Goal: Transaction & Acquisition: Register for event/course

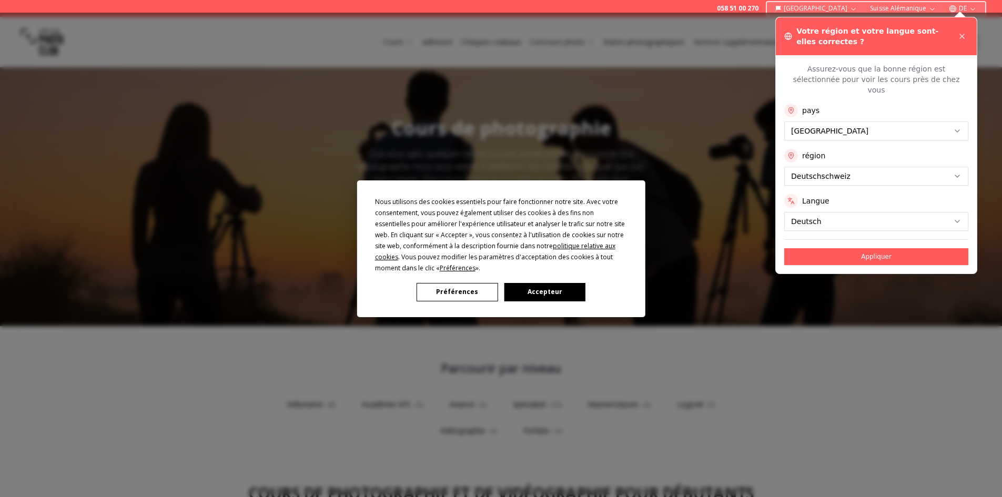
drag, startPoint x: 665, startPoint y: 25, endPoint x: 666, endPoint y: 49, distance: 24.2
click at [665, 25] on div "Nous utilisons des cookies essentiels pour faire fonctionner notre site. Avec v…" at bounding box center [501, 248] width 1002 height 497
click at [957, 36] on div "Nous utilisons des cookies essentiels pour faire fonctionner notre site. Avec v…" at bounding box center [501, 248] width 1002 height 497
click at [963, 37] on div "Nous utilisons des cookies essentiels pour faire fonctionner notre site. Avec v…" at bounding box center [501, 248] width 1002 height 497
click at [531, 290] on font "Accepteur" at bounding box center [545, 291] width 35 height 9
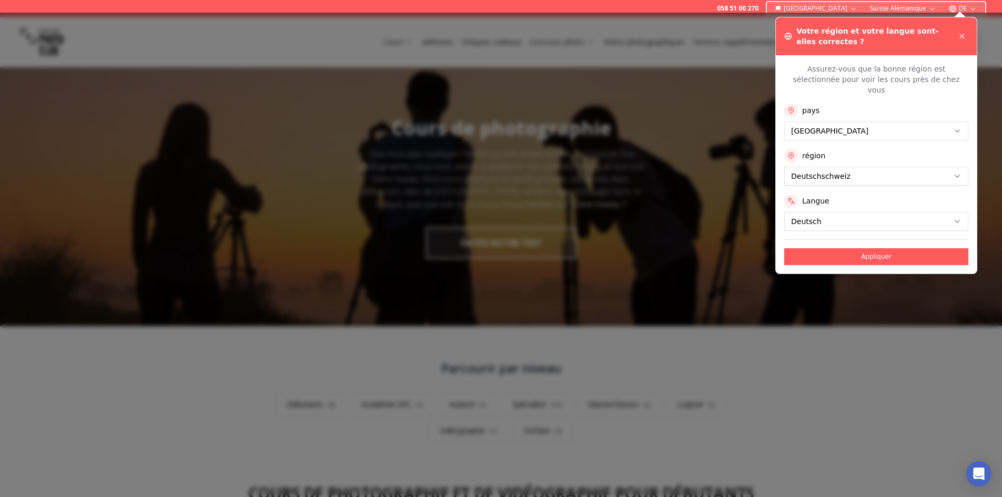
drag, startPoint x: 633, startPoint y: 231, endPoint x: 696, endPoint y: 197, distance: 71.1
click at [635, 231] on div at bounding box center [501, 255] width 1002 height 485
click at [964, 35] on icon at bounding box center [962, 36] width 8 height 8
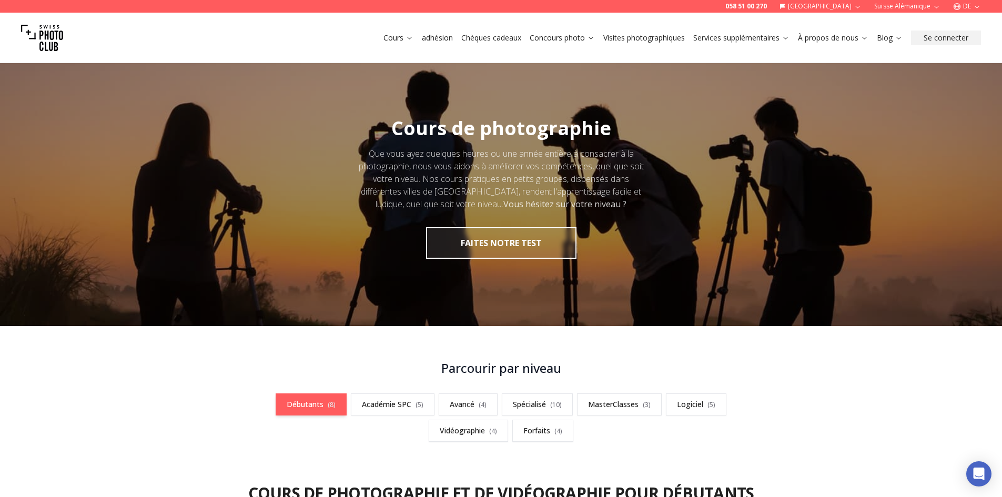
click at [303, 406] on font "Débutants" at bounding box center [305, 404] width 37 height 10
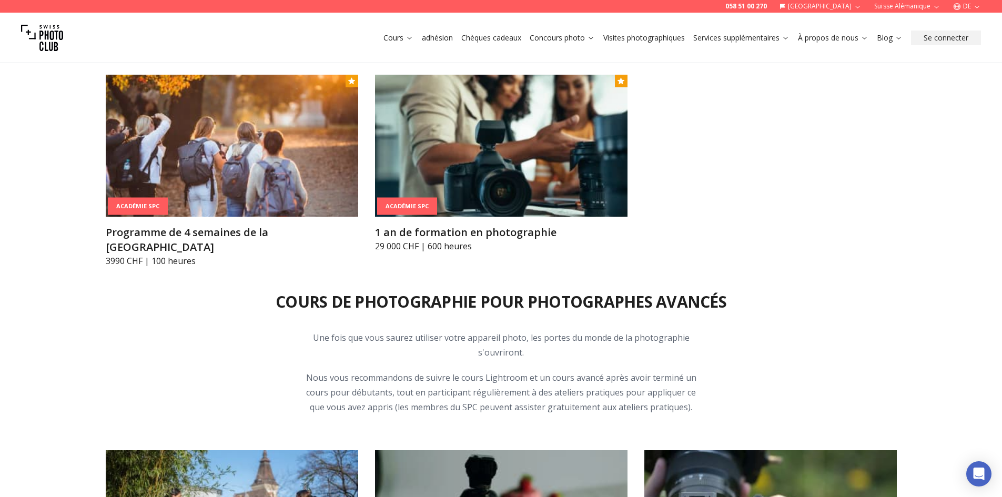
scroll to position [1959, 0]
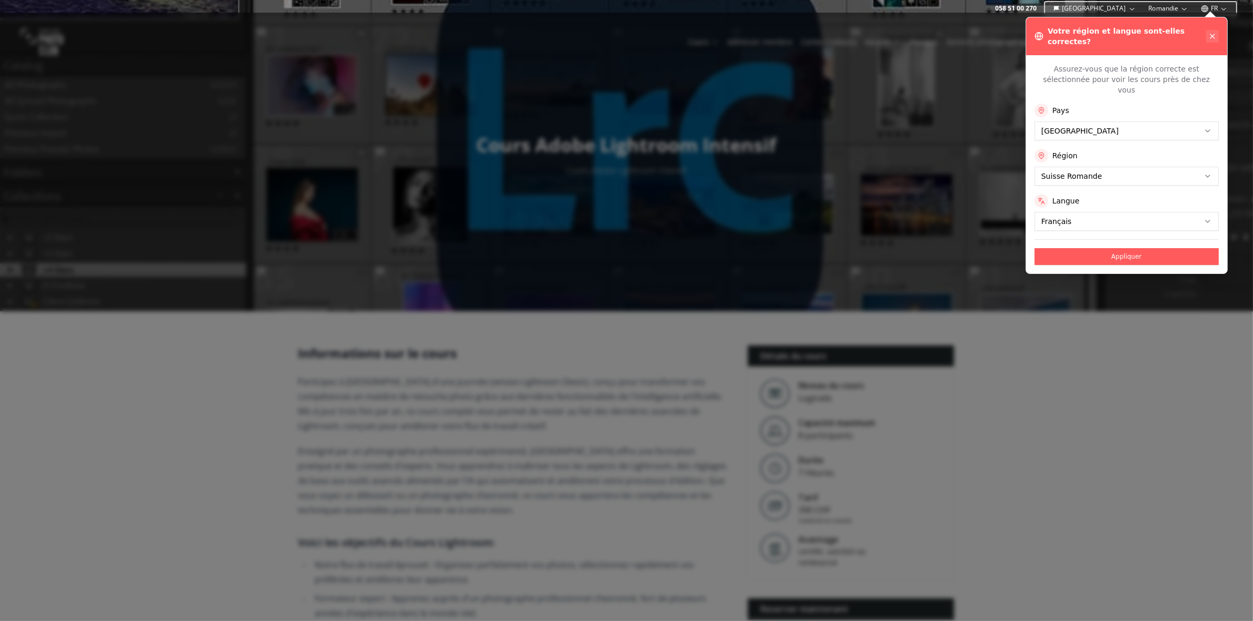
click at [1010, 32] on icon at bounding box center [1212, 36] width 8 height 8
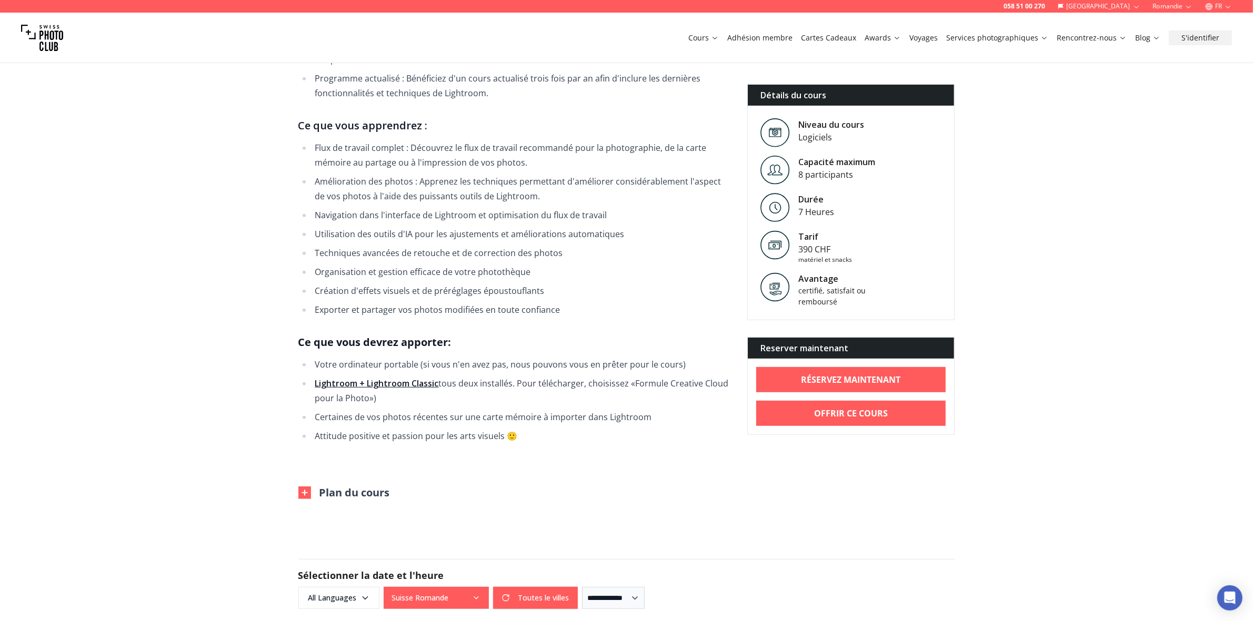
scroll to position [616, 0]
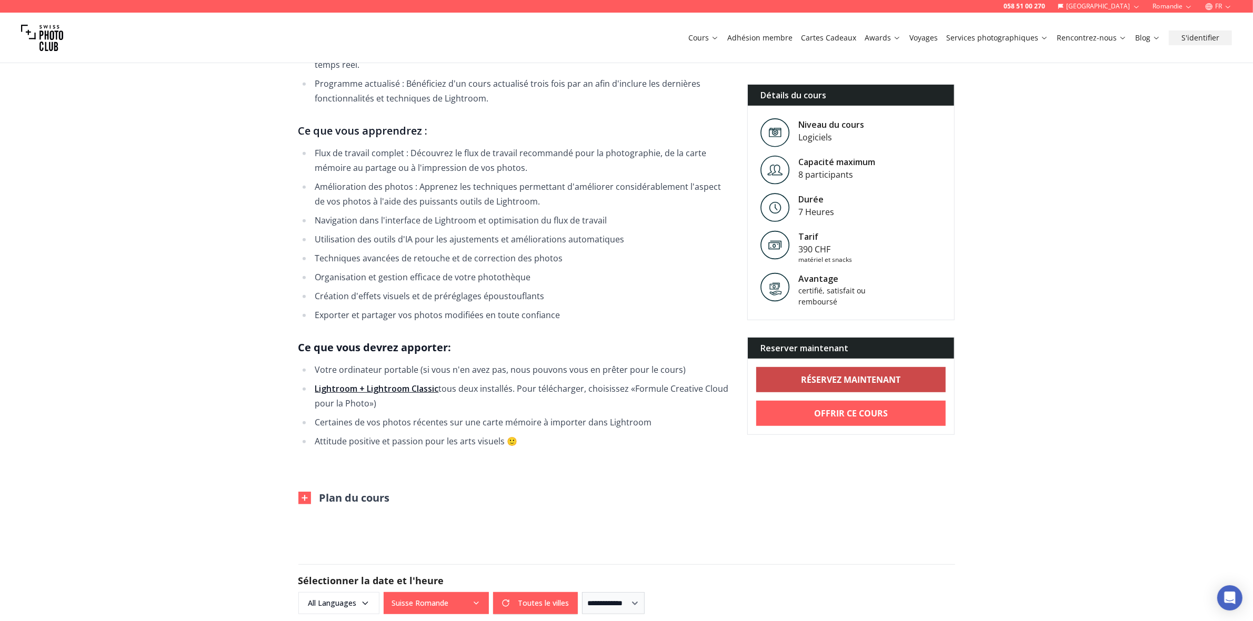
click at [859, 379] on b "RÉSERVEZ MAINTENANT" at bounding box center [850, 380] width 99 height 13
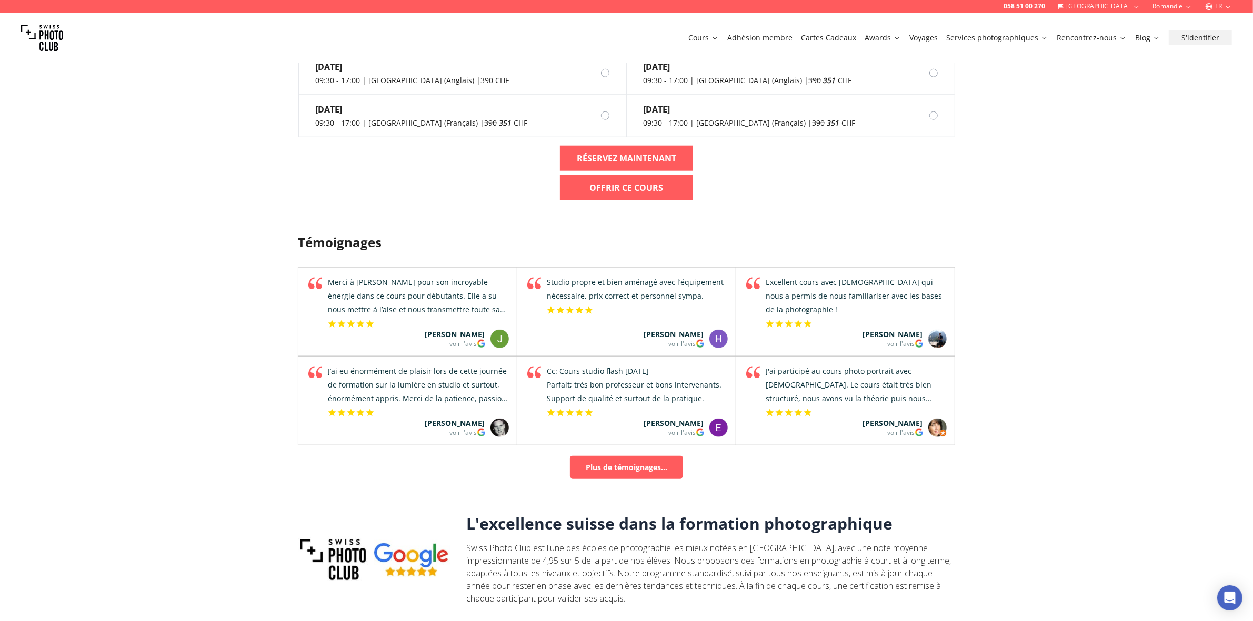
scroll to position [1367, 0]
